Goal: Information Seeking & Learning: Learn about a topic

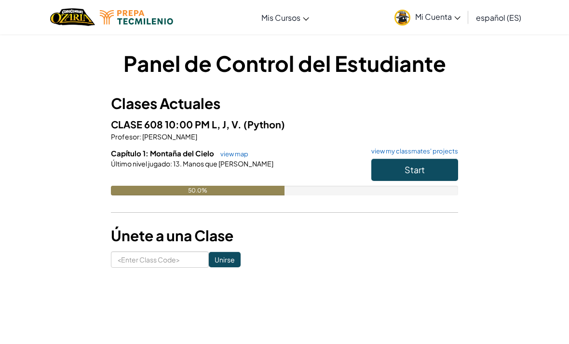
scroll to position [1, 0]
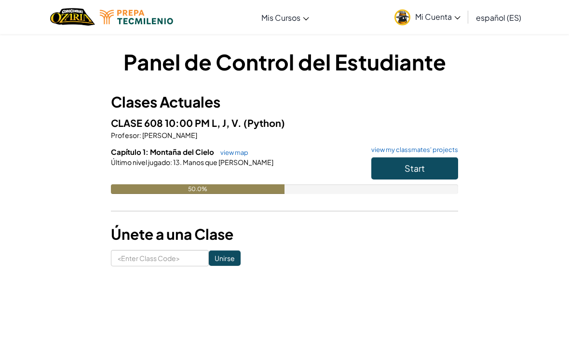
click at [330, 159] on div "Último nivel jugado : 13. Manos que Ayudan" at bounding box center [284, 163] width 347 height 10
click at [325, 160] on div "Último nivel jugado : 13. Manos que Ayudan" at bounding box center [284, 163] width 347 height 10
click at [390, 164] on button "Start" at bounding box center [414, 169] width 87 height 22
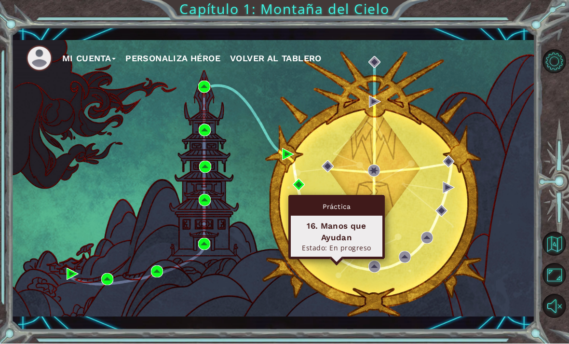
click at [335, 261] on img at bounding box center [336, 255] width 12 height 12
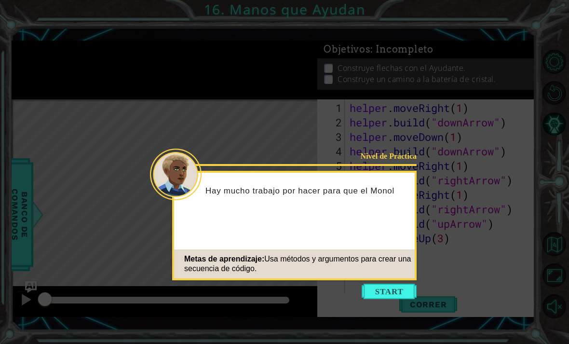
click at [401, 290] on button "Start" at bounding box center [388, 290] width 55 height 15
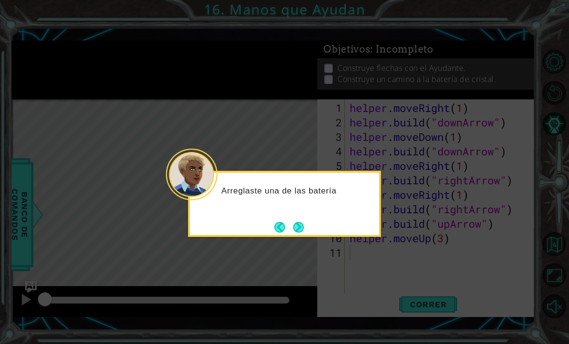
click at [310, 221] on div "Arreglaste una de las batería" at bounding box center [284, 204] width 193 height 66
click at [298, 227] on button "Next" at bounding box center [298, 226] width 17 height 17
